Goal: Find specific page/section

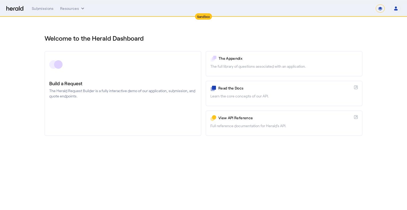
click at [384, 8] on select "**********" at bounding box center [380, 9] width 9 height 8
click at [264, 31] on div "Welcome to the Herald Dashboard" at bounding box center [204, 35] width 318 height 15
click at [50, 7] on div "Submissions" at bounding box center [43, 8] width 22 height 5
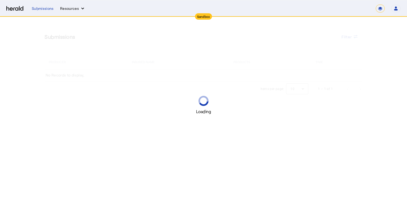
click at [77, 8] on button "Resources" at bounding box center [72, 8] width 25 height 5
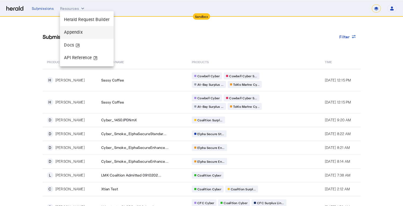
click at [80, 30] on span "Appendix" at bounding box center [73, 32] width 19 height 5
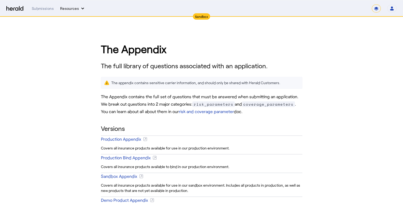
click at [75, 10] on button "Resources" at bounding box center [72, 8] width 25 height 5
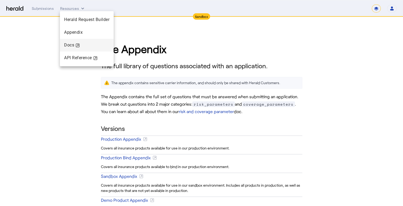
click at [72, 44] on div "Docs" at bounding box center [86, 45] width 45 height 6
